Goal: Find specific page/section: Find specific page/section

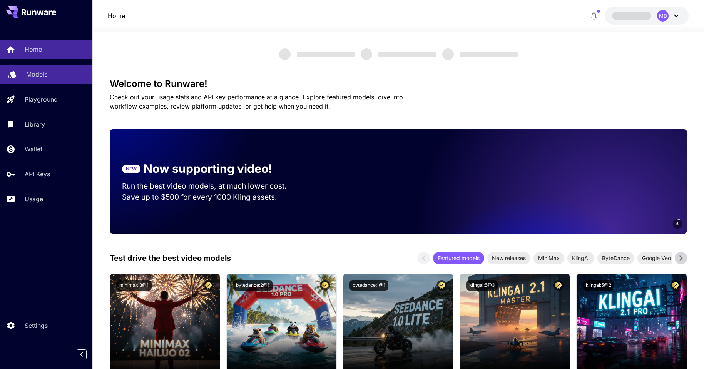
click at [36, 73] on p "Models" at bounding box center [36, 74] width 21 height 9
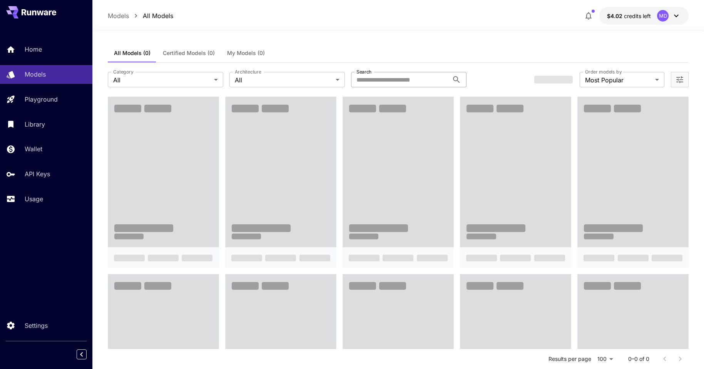
click at [389, 80] on input "Search" at bounding box center [400, 79] width 98 height 15
paste input "**********"
type input "**********"
